Goal: Navigation & Orientation: Find specific page/section

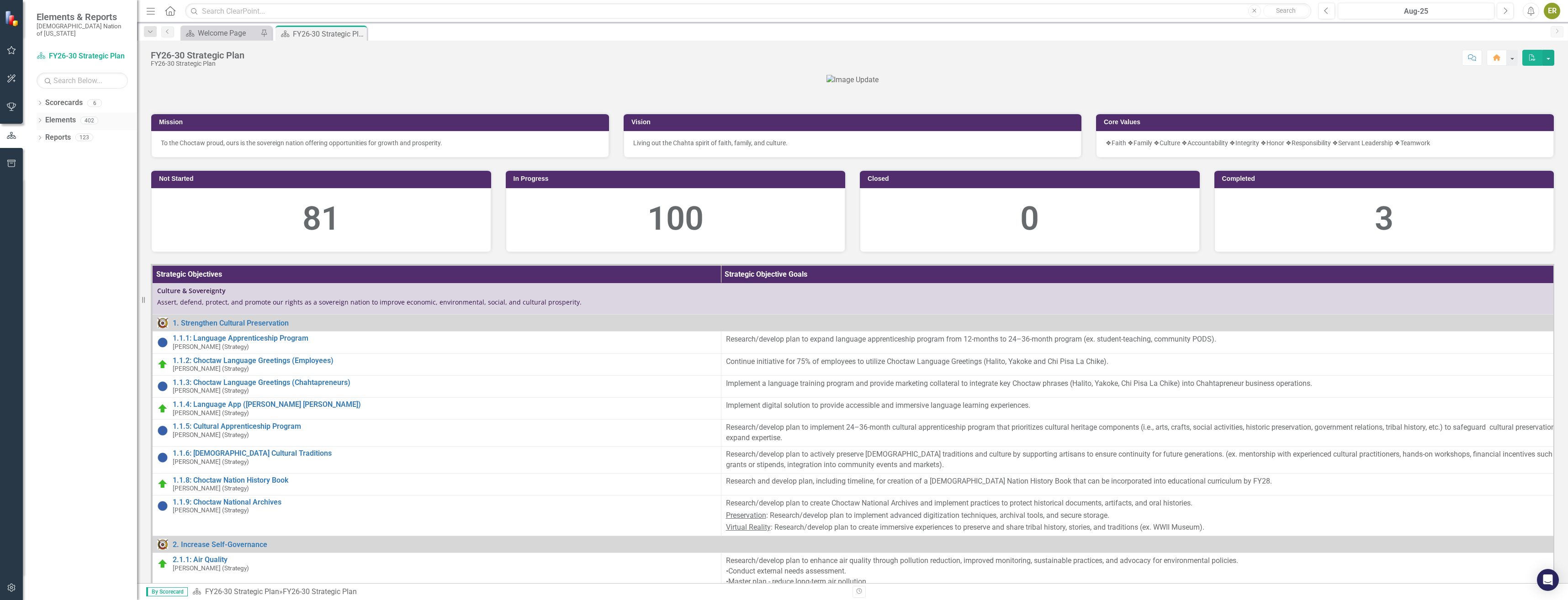
click at [43, 118] on div "Dropdown" at bounding box center [40, 122] width 7 height 8
click at [43, 116] on div "Dropdown Elements 402" at bounding box center [86, 121] width 100 height 18
click at [11, 47] on icon "button" at bounding box center [12, 51] width 10 height 7
click at [67, 103] on link "My Updates" at bounding box center [82, 108] width 91 height 10
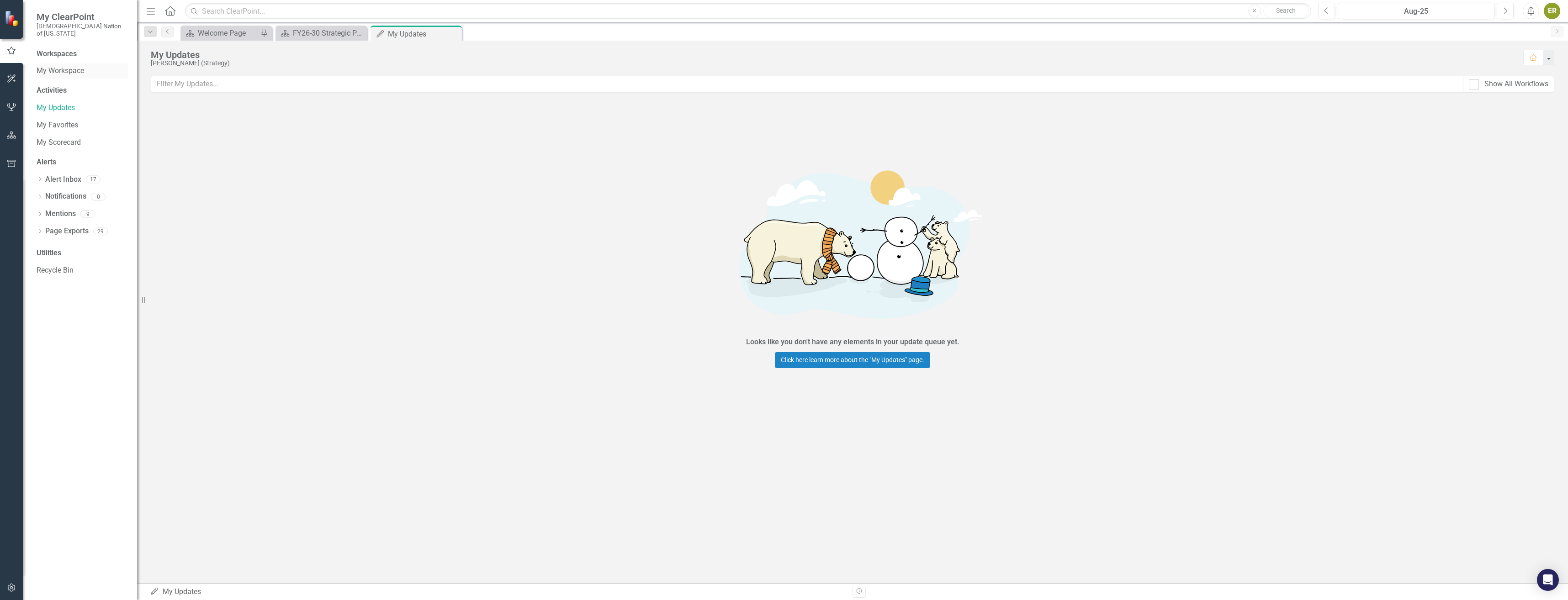
click at [63, 66] on link "My Workspace" at bounding box center [82, 71] width 91 height 10
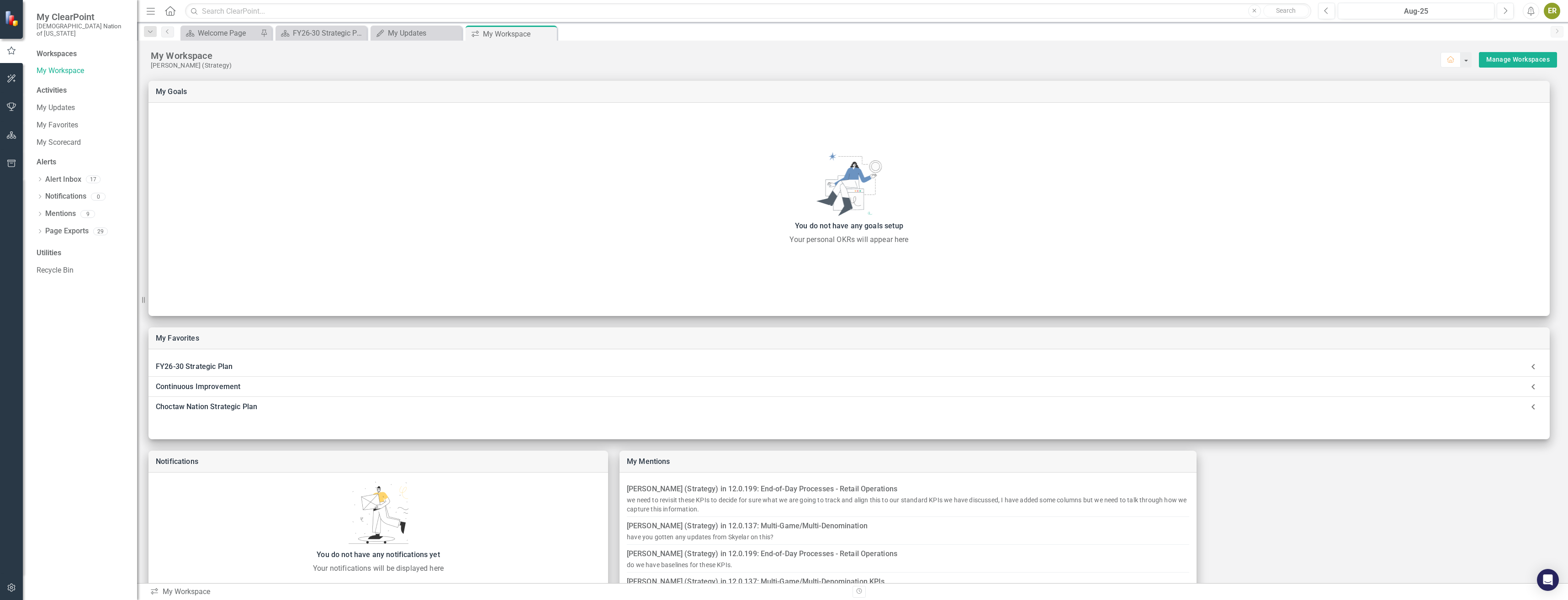
click at [0, 0] on icon "Close" at bounding box center [0, 0] width 0 height 0
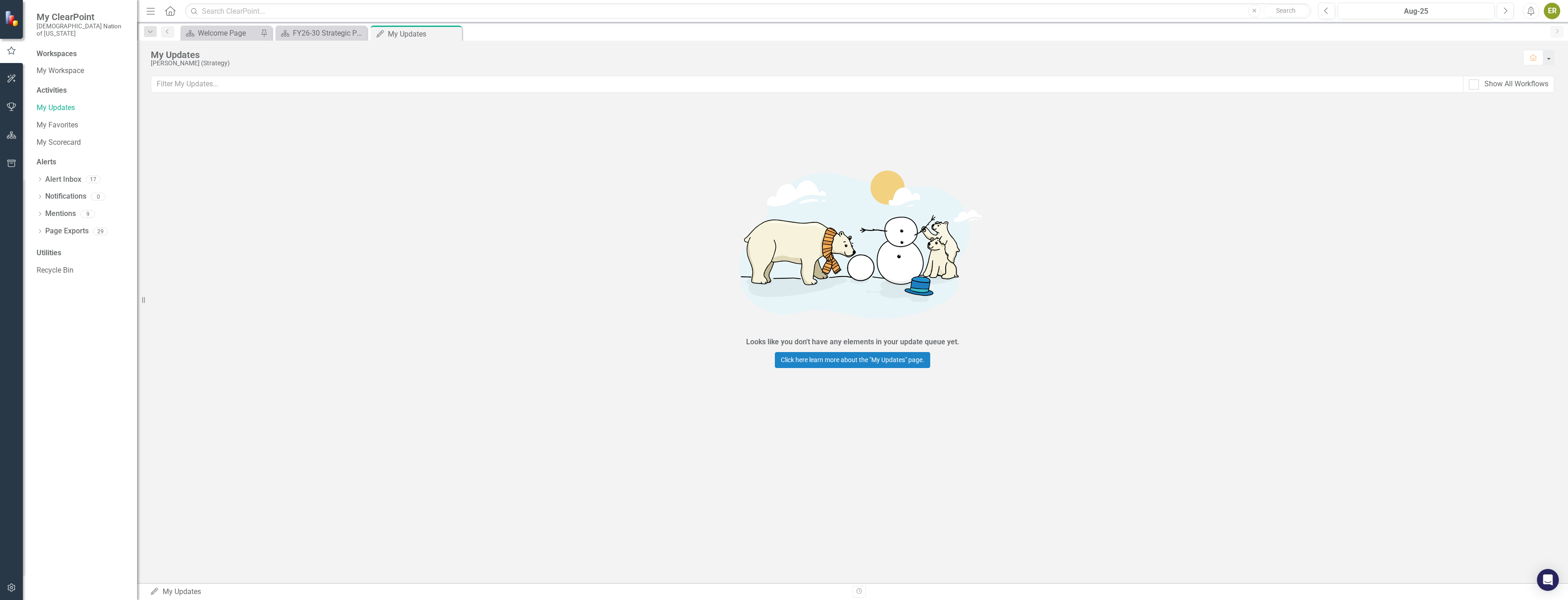
click at [16, 74] on button "button" at bounding box center [12, 79] width 21 height 19
click at [14, 55] on button "button" at bounding box center [12, 51] width 21 height 19
click at [8, 80] on icon "button" at bounding box center [12, 78] width 10 height 7
click at [17, 52] on button "button" at bounding box center [12, 51] width 21 height 19
click at [66, 120] on link "My Favorites" at bounding box center [82, 125] width 91 height 10
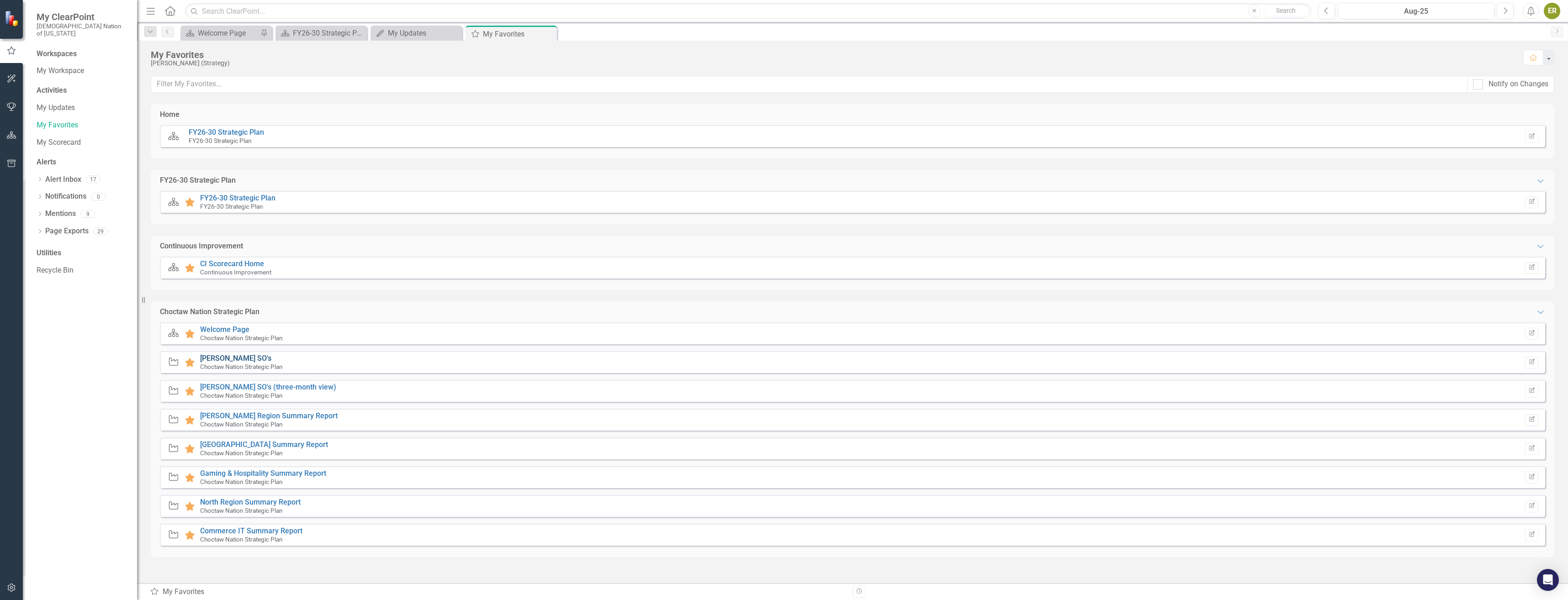
click at [220, 357] on link "[PERSON_NAME] SO's" at bounding box center [236, 358] width 71 height 9
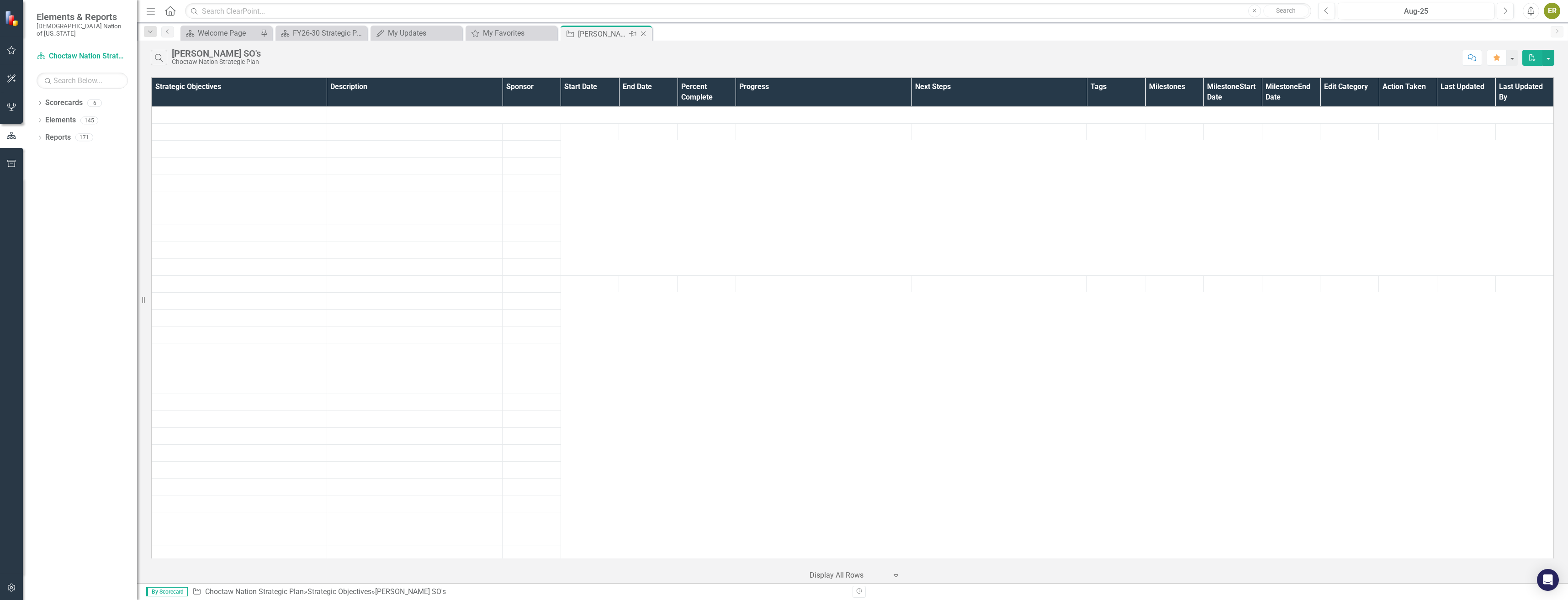
click at [642, 37] on icon "Close" at bounding box center [643, 34] width 9 height 7
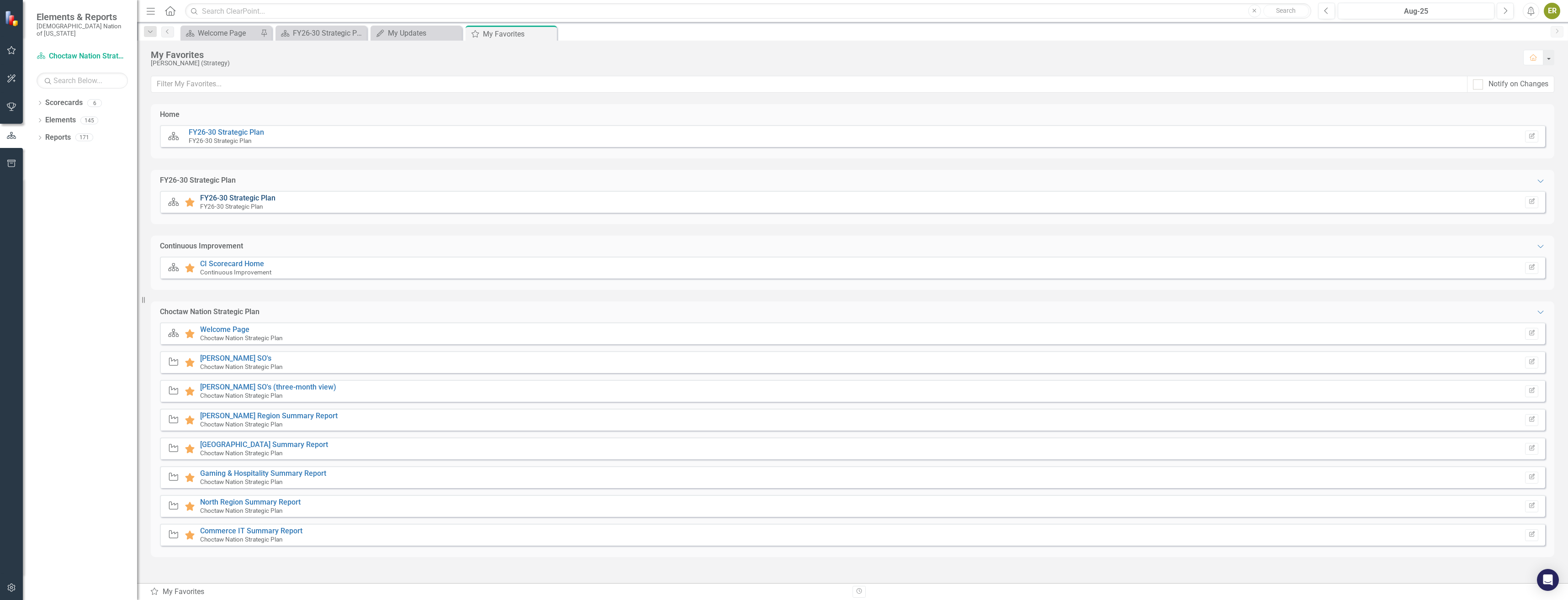
click at [257, 198] on link "FY26-30 Strategic Plan" at bounding box center [238, 198] width 75 height 9
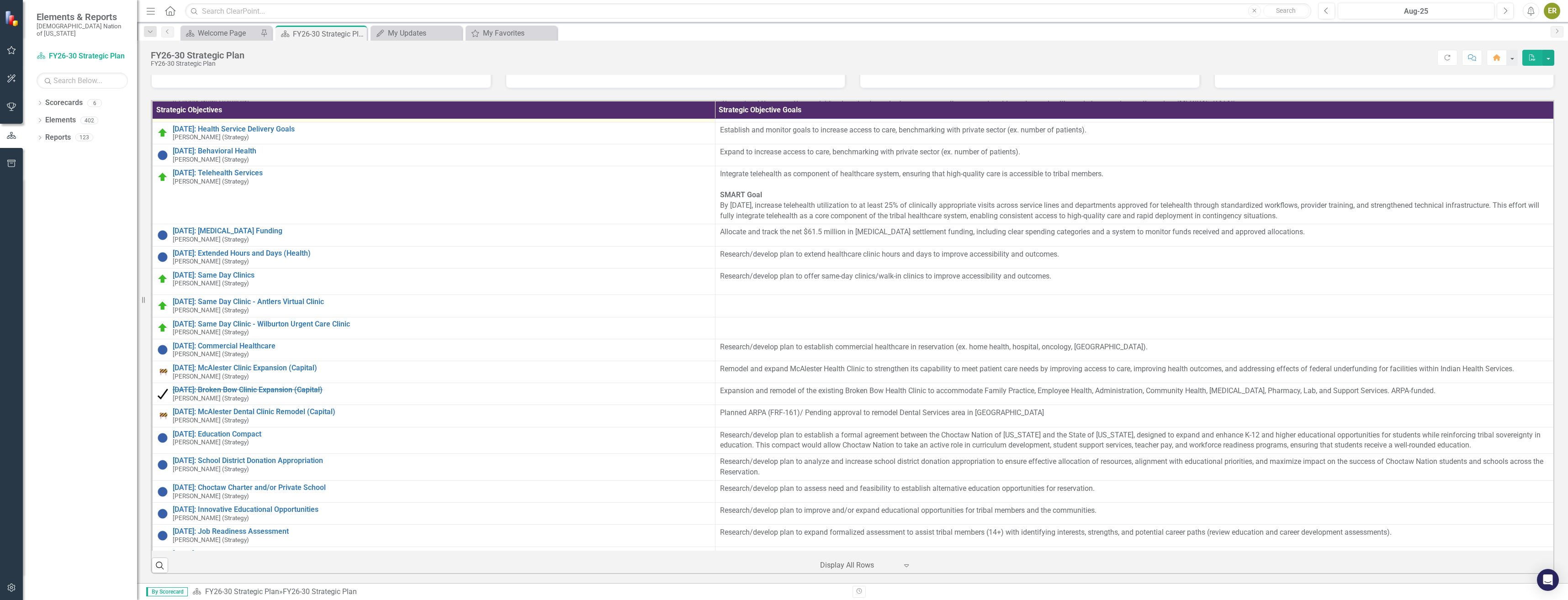
scroll to position [1279, 0]
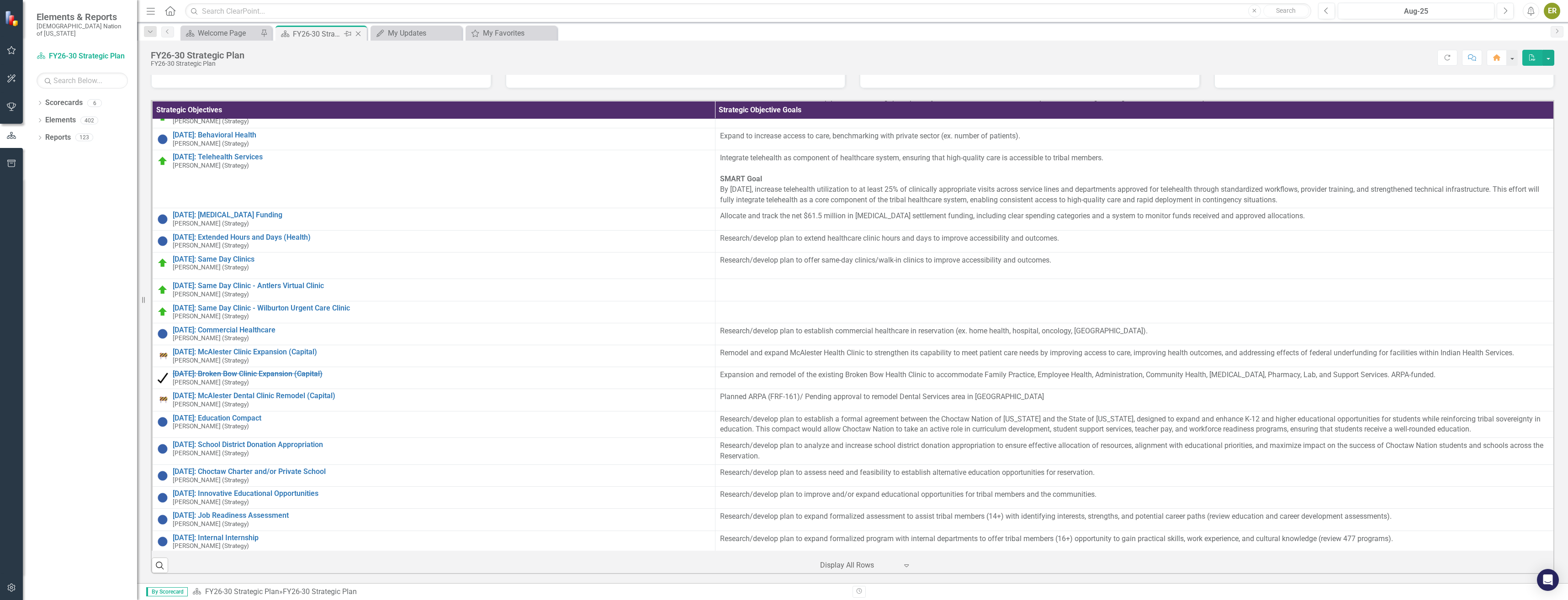
click at [360, 32] on icon "Close" at bounding box center [358, 34] width 9 height 7
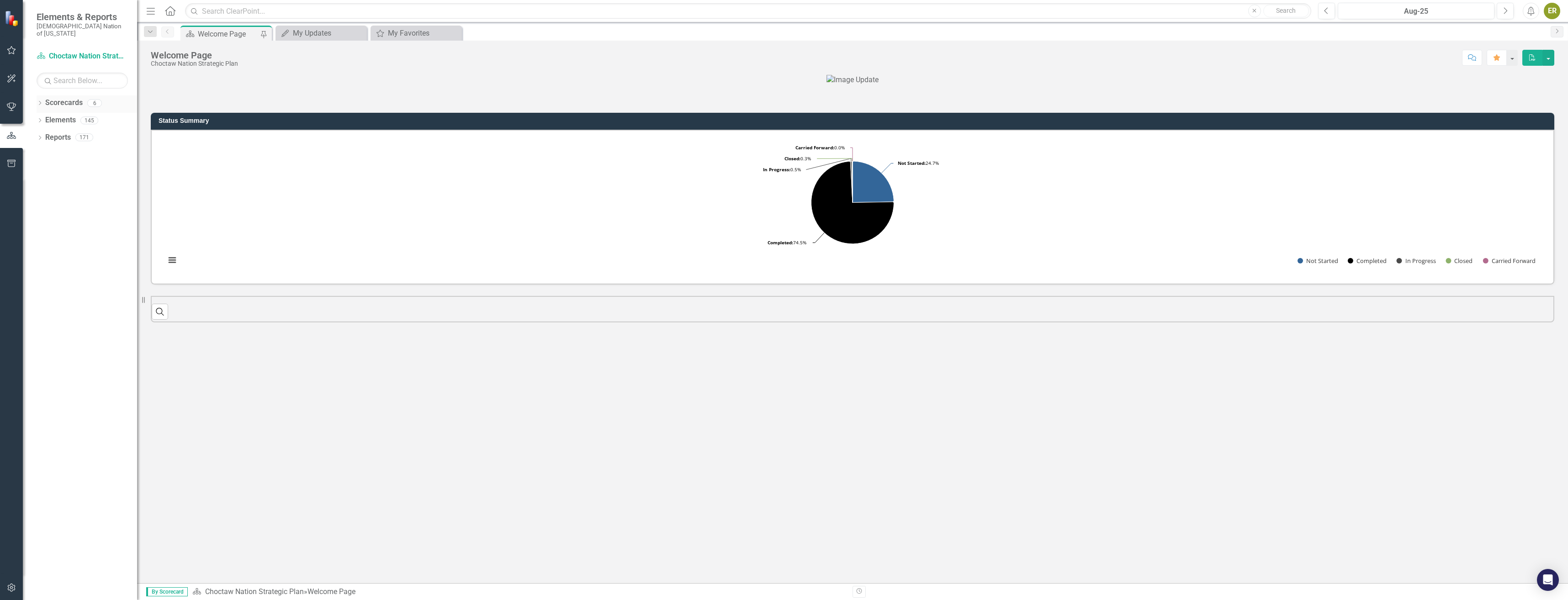
click at [41, 102] on icon "Dropdown" at bounding box center [40, 104] width 7 height 5
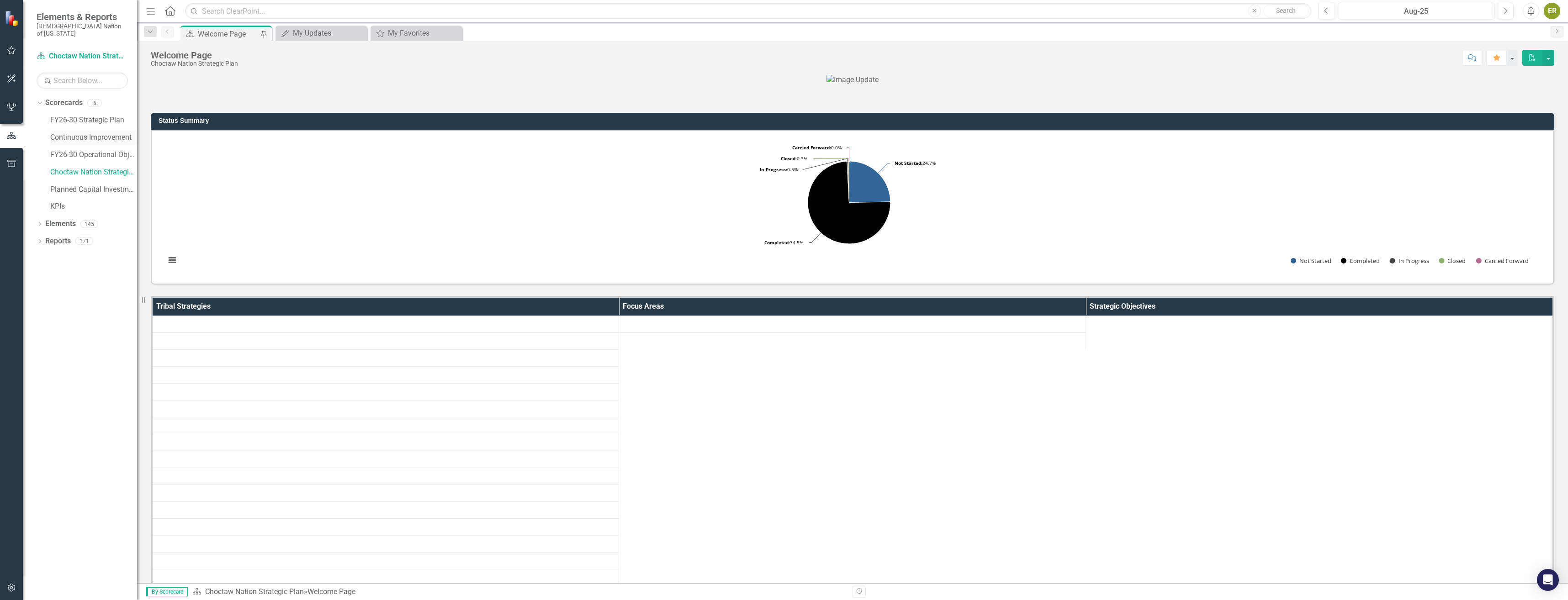
click at [99, 133] on link "Continuous Improvement" at bounding box center [94, 138] width 87 height 10
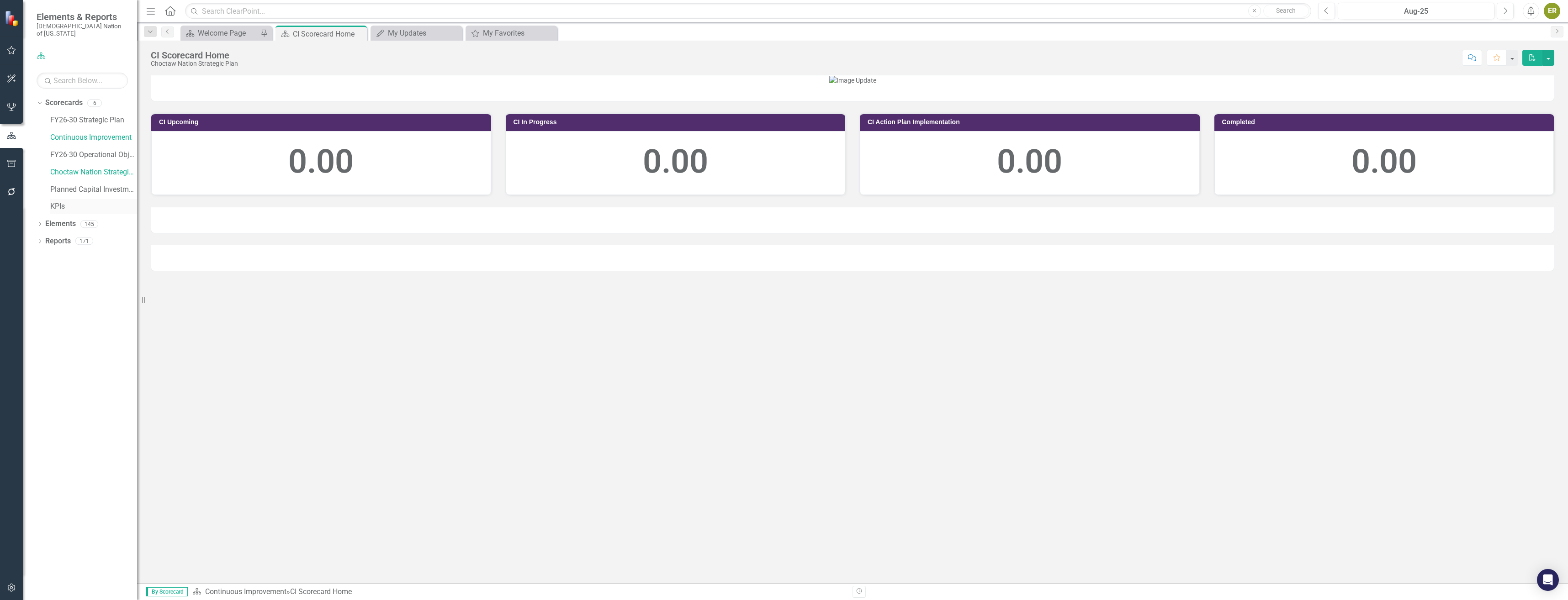
click at [59, 201] on link "KPIs" at bounding box center [94, 206] width 87 height 10
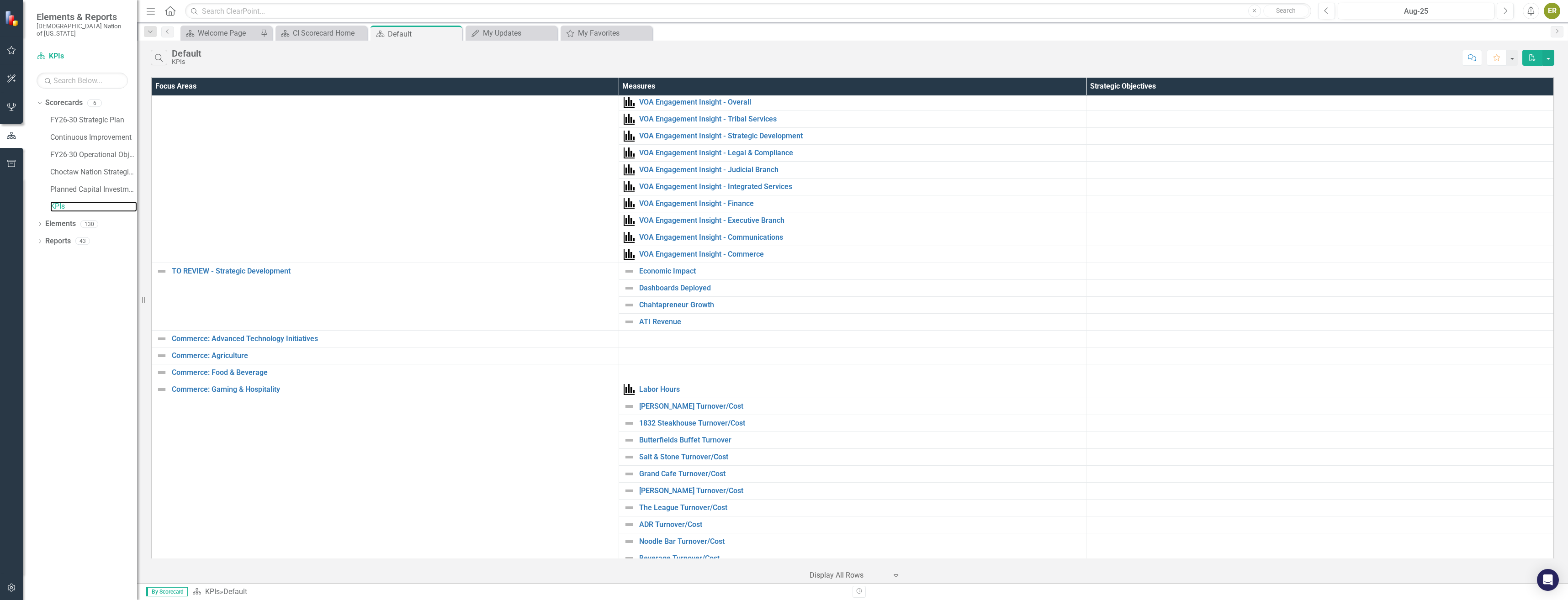
scroll to position [137, 0]
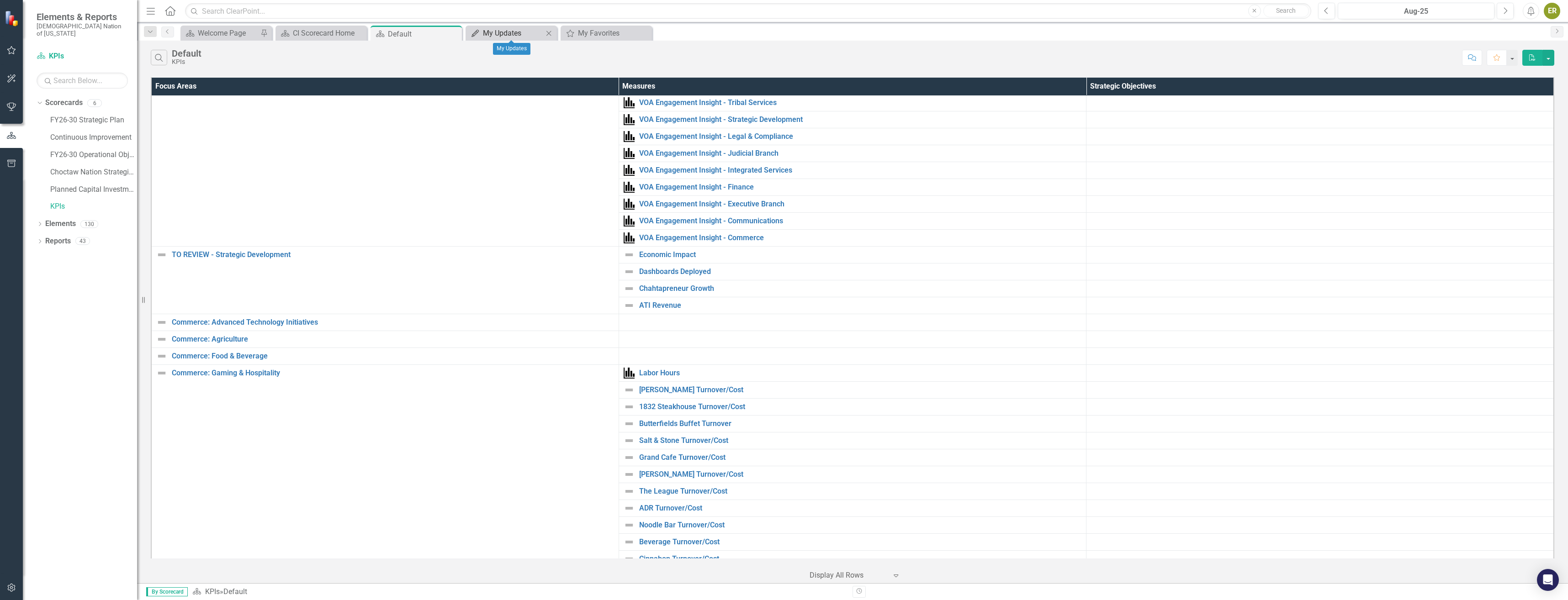
click at [498, 38] on div "My Updates" at bounding box center [513, 33] width 60 height 12
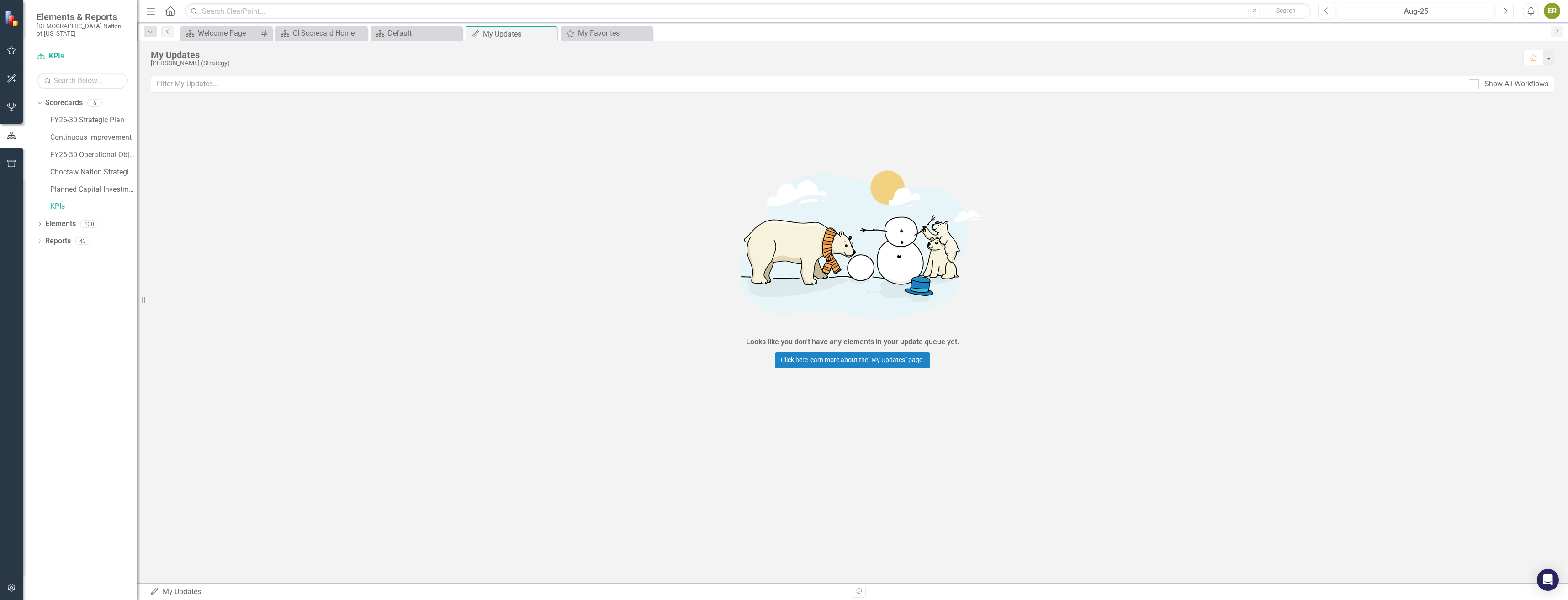
click at [1505, 13] on icon "button" at bounding box center [1506, 10] width 4 height 7
click at [13, 49] on icon "button" at bounding box center [12, 51] width 10 height 7
click at [75, 67] on link "My Workspace" at bounding box center [82, 71] width 91 height 10
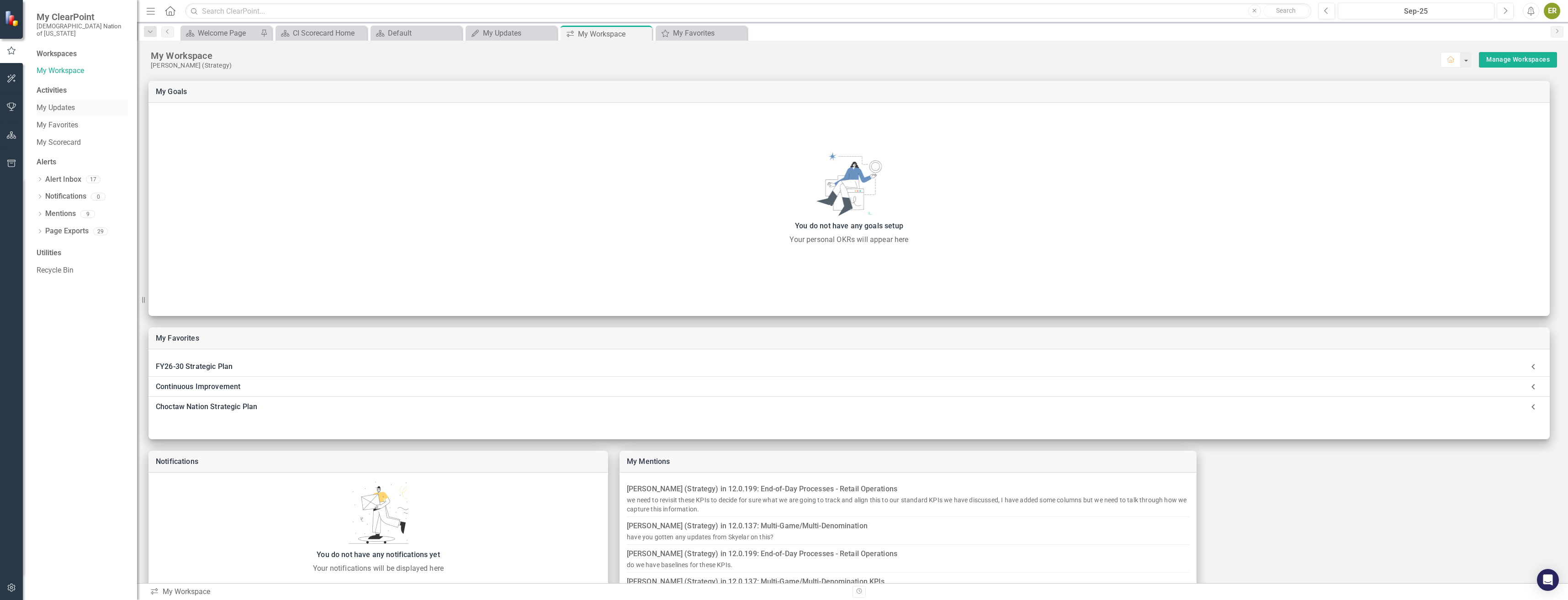
click at [55, 100] on div "My Updates" at bounding box center [82, 108] width 91 height 15
click at [55, 103] on link "My Updates" at bounding box center [82, 108] width 91 height 10
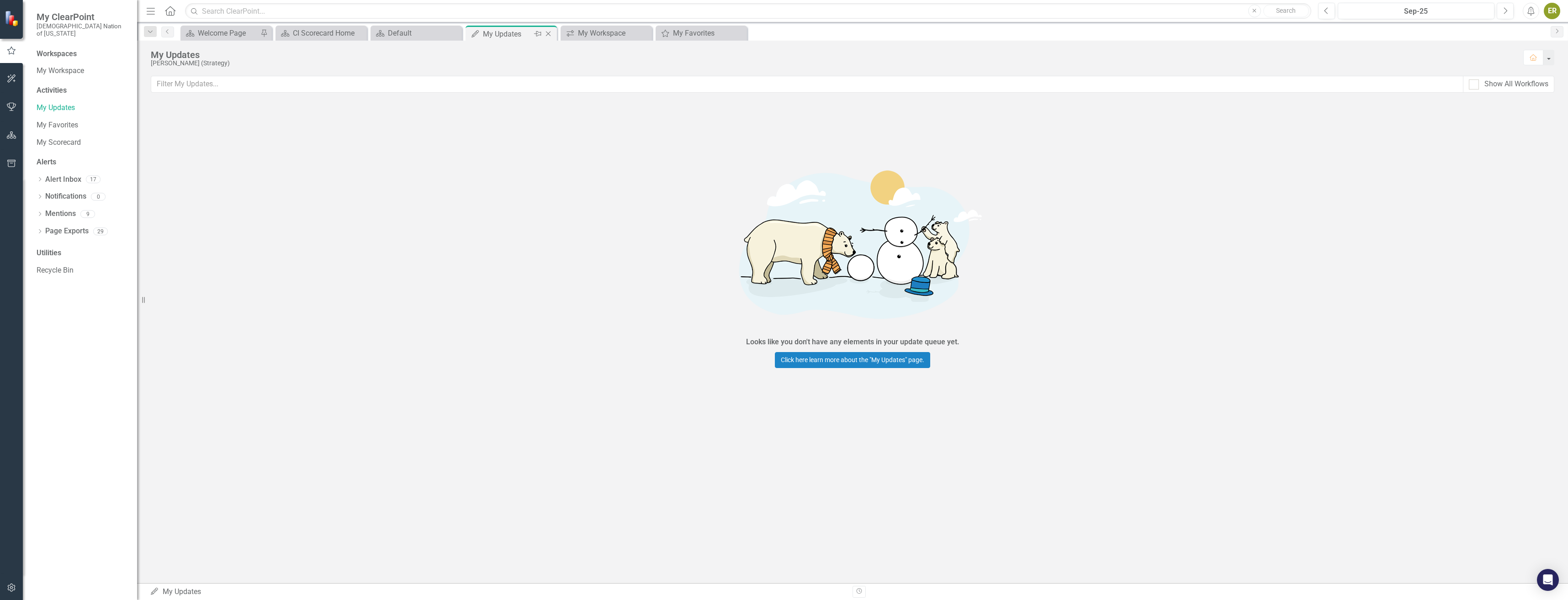
click at [548, 35] on icon "Close" at bounding box center [548, 34] width 9 height 7
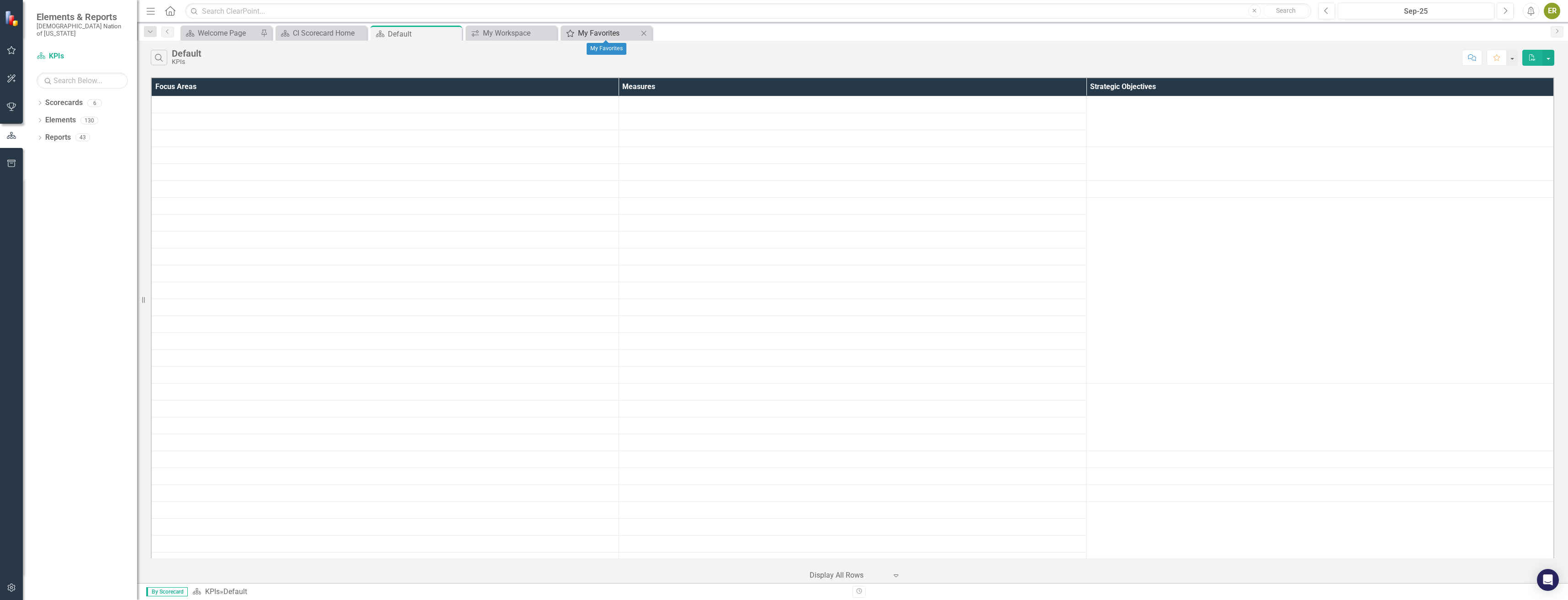
click at [601, 32] on div "My Favorites" at bounding box center [607, 33] width 60 height 12
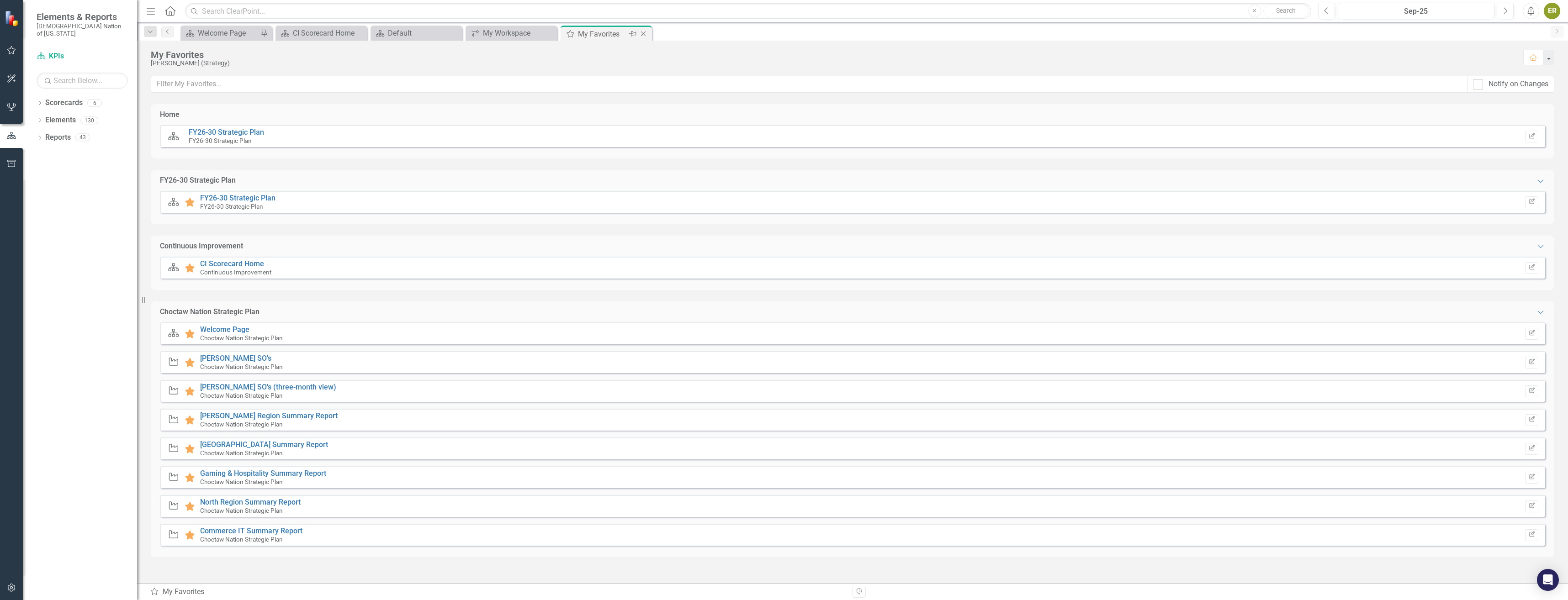
click at [646, 30] on icon "Close" at bounding box center [643, 34] width 9 height 7
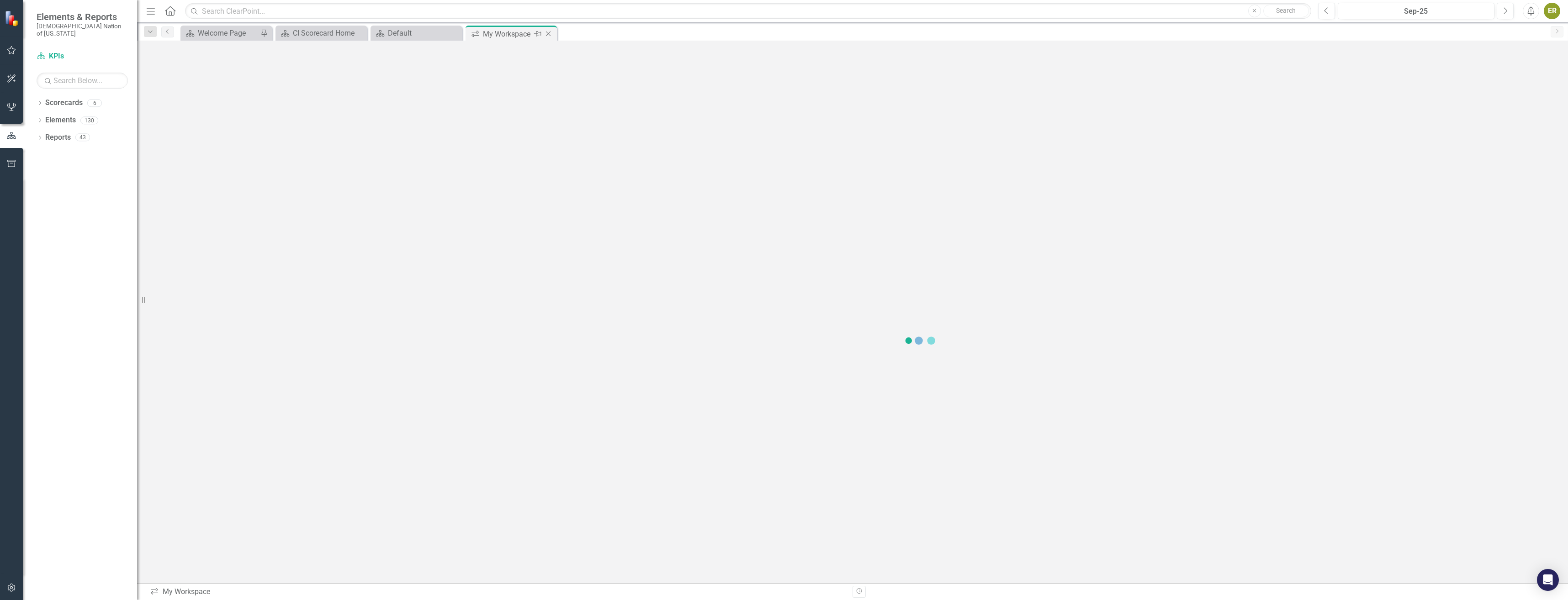
click at [547, 34] on icon "Close" at bounding box center [548, 34] width 9 height 7
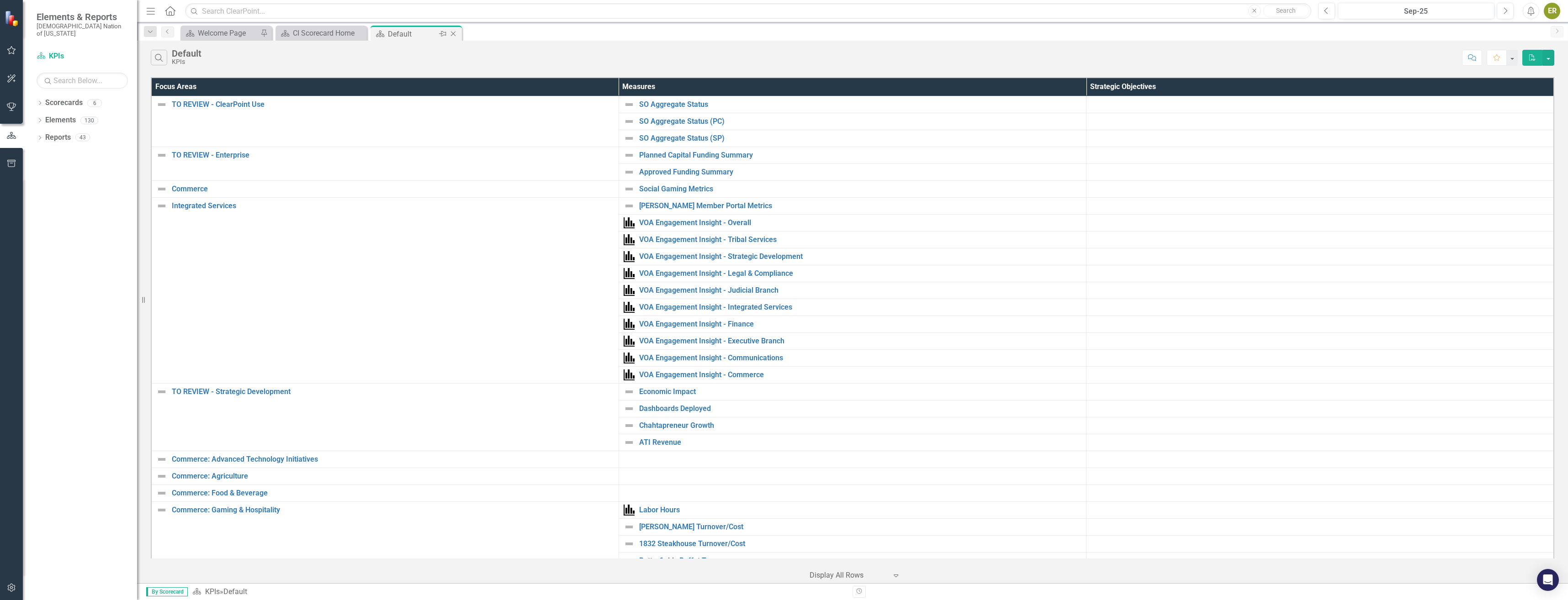
click at [457, 35] on icon "Close" at bounding box center [453, 34] width 9 height 7
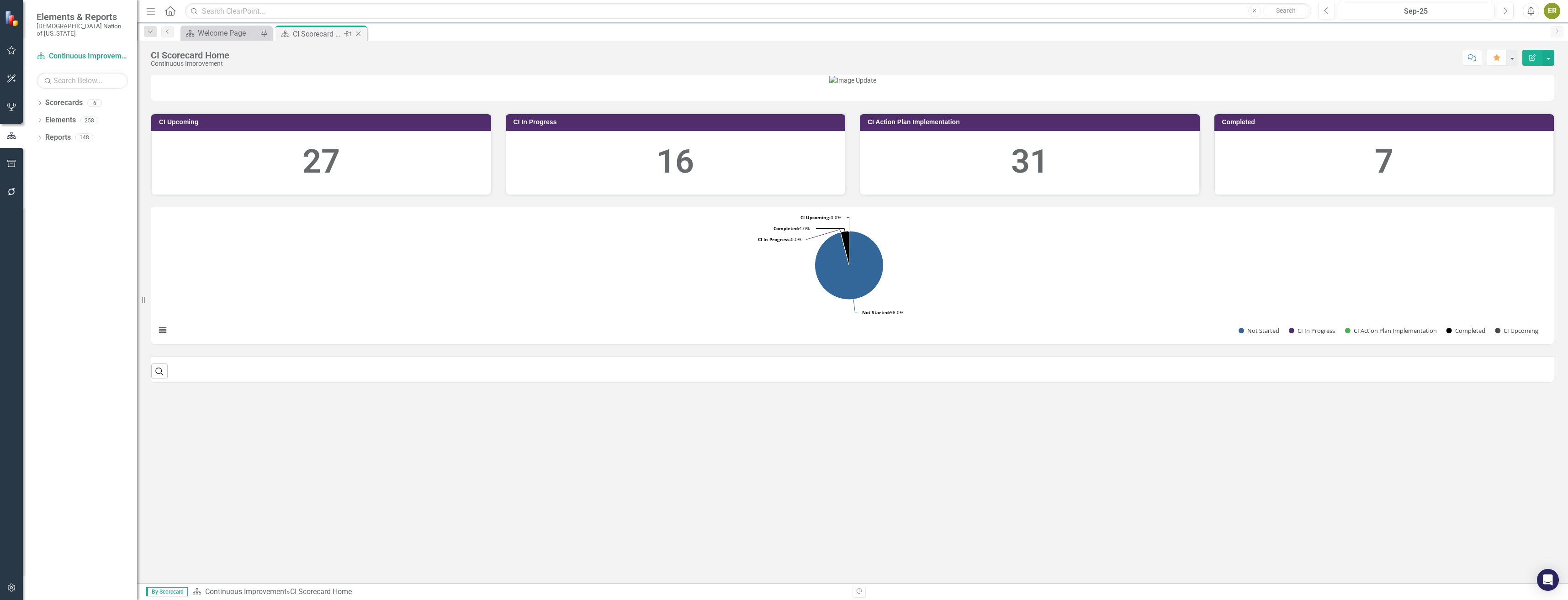
click at [359, 32] on icon "Close" at bounding box center [358, 34] width 9 height 7
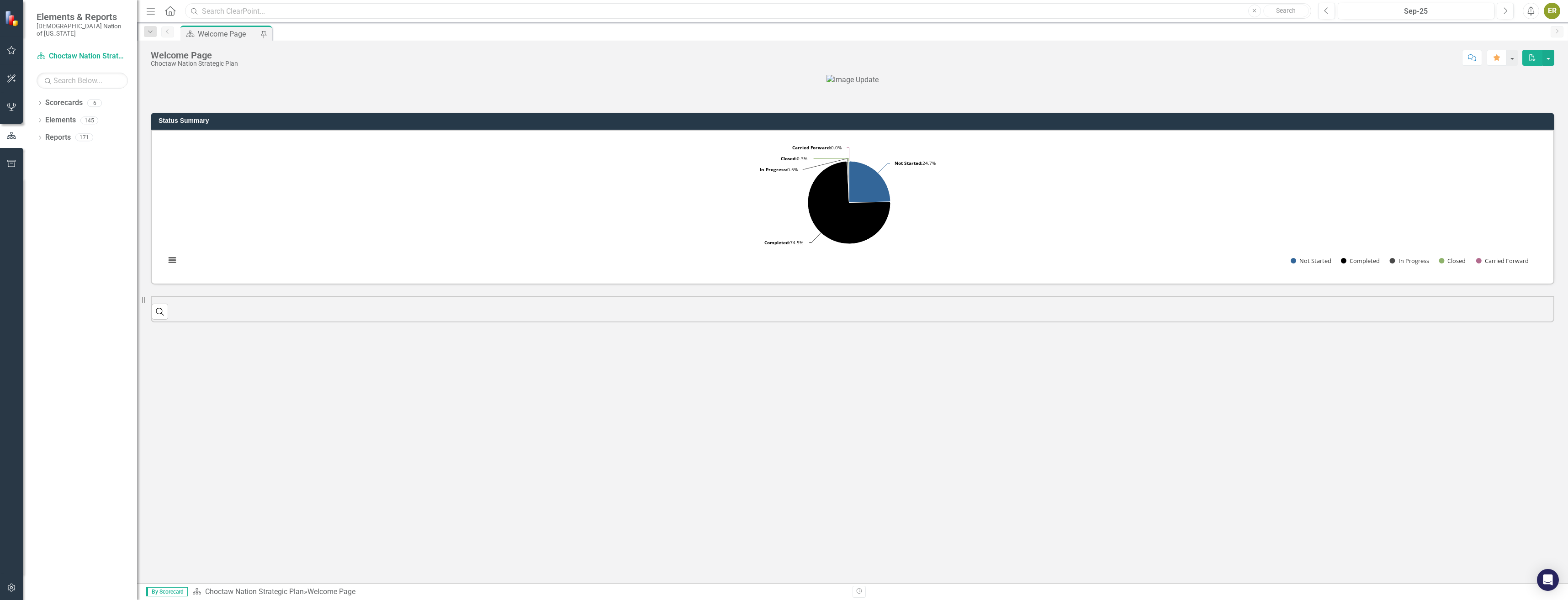
click at [237, 11] on input "text" at bounding box center [748, 11] width 1126 height 16
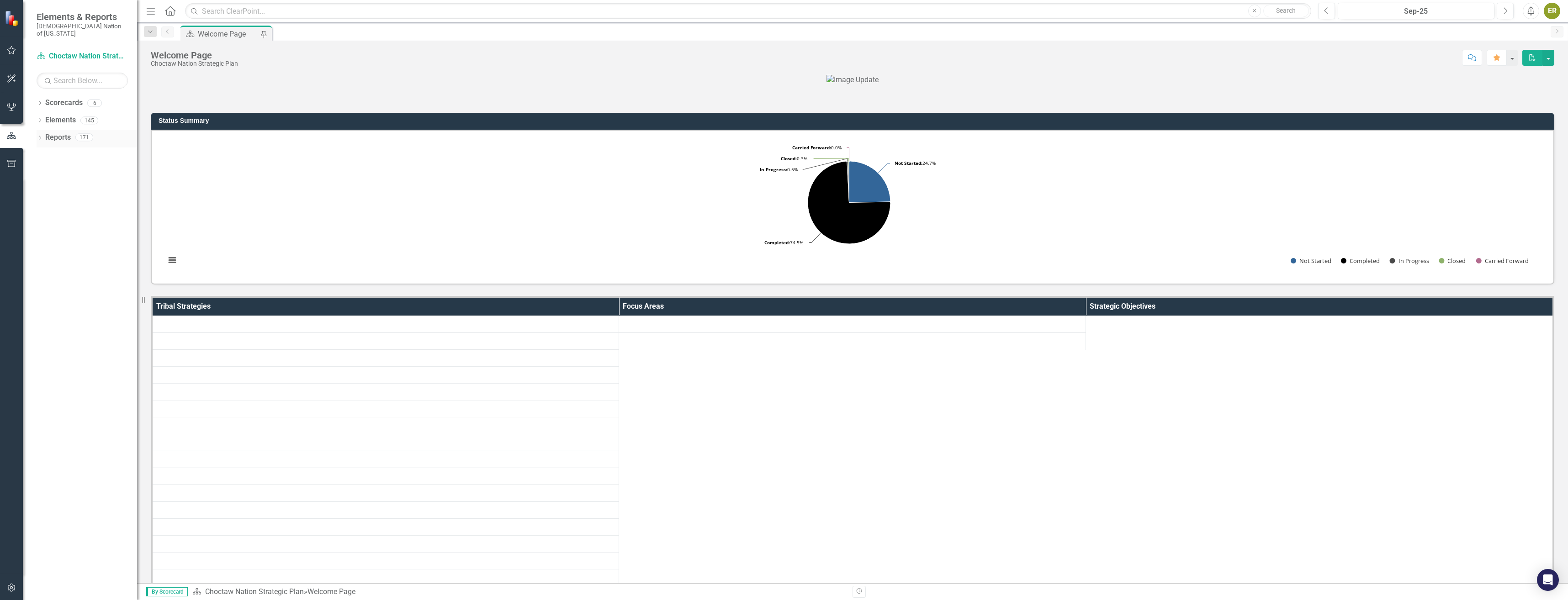
click at [40, 130] on div "Dropdown Reports 171" at bounding box center [86, 139] width 100 height 18
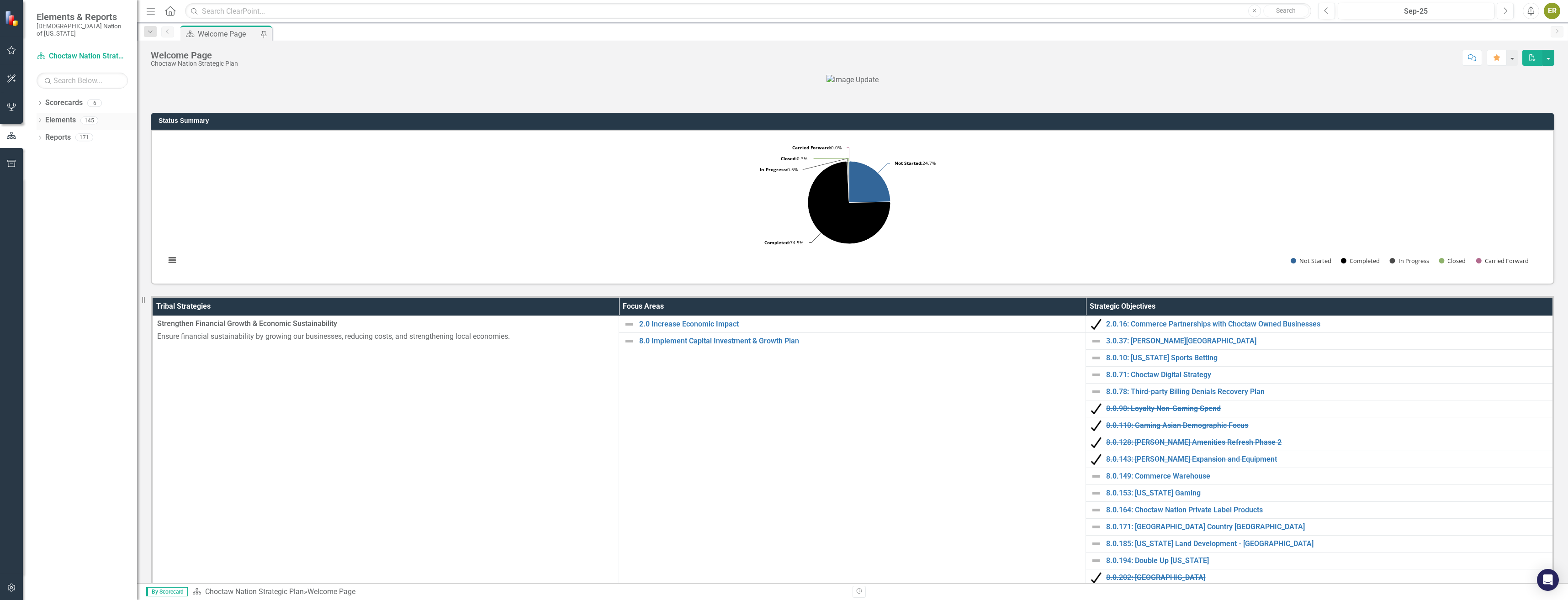
click at [41, 113] on div "Dropdown Elements 145" at bounding box center [86, 121] width 100 height 18
